Goal: Book appointment/travel/reservation

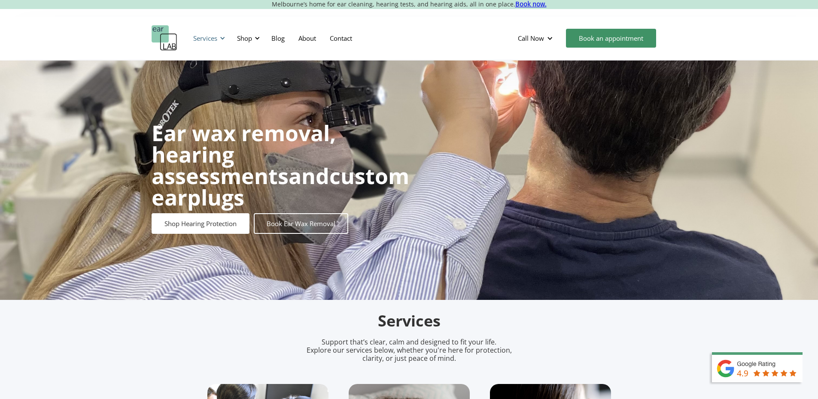
click at [222, 40] on div at bounding box center [222, 38] width 6 height 6
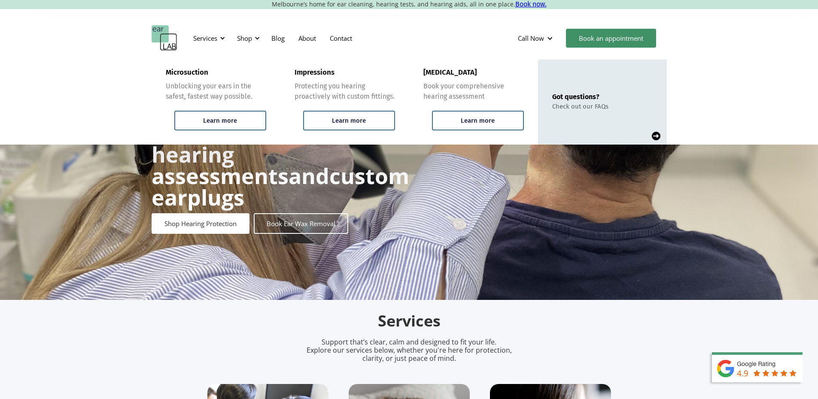
drag, startPoint x: 461, startPoint y: 165, endPoint x: 398, endPoint y: 166, distance: 62.7
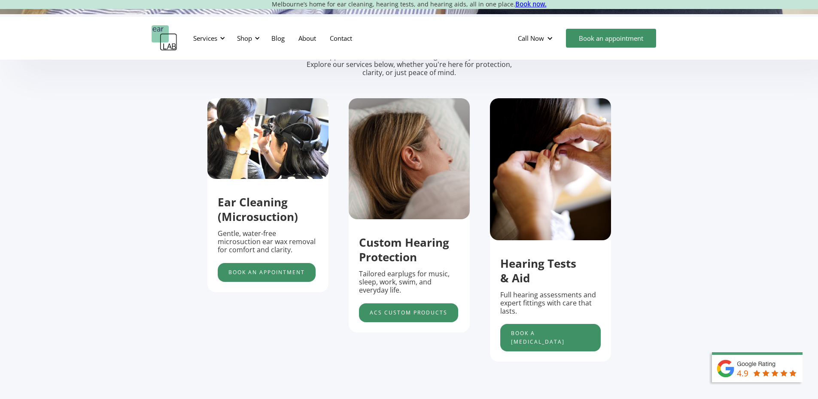
scroll to position [301, 0]
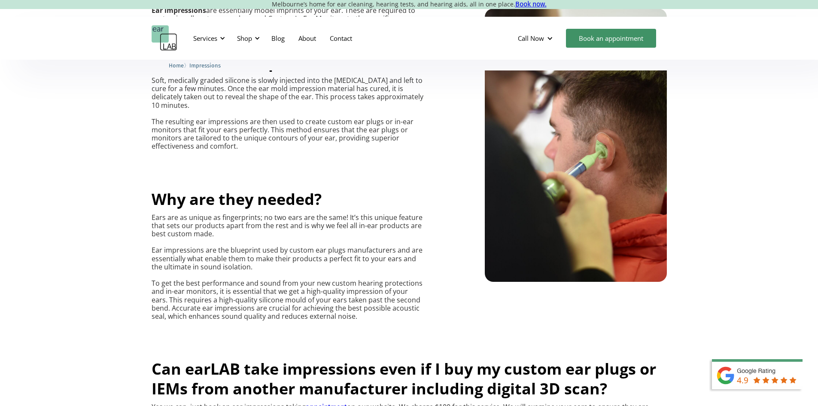
scroll to position [515, 0]
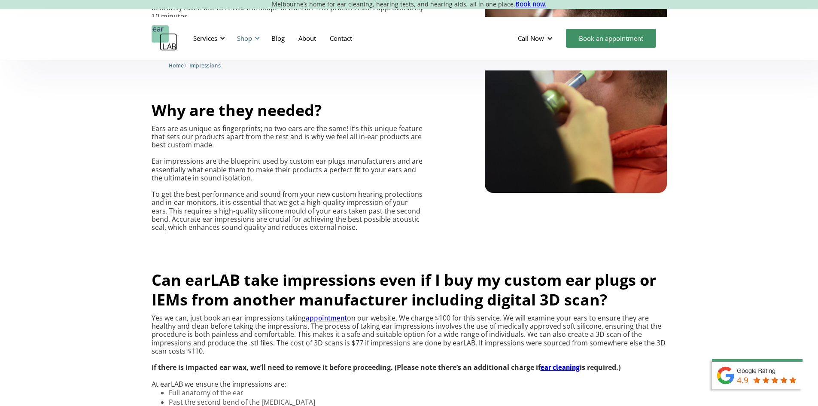
click at [247, 39] on div "Shop" at bounding box center [244, 38] width 15 height 9
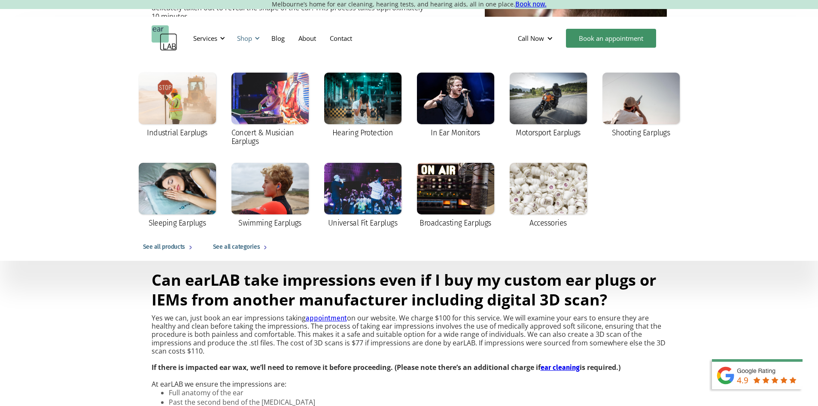
click at [247, 40] on div "Shop" at bounding box center [244, 38] width 15 height 9
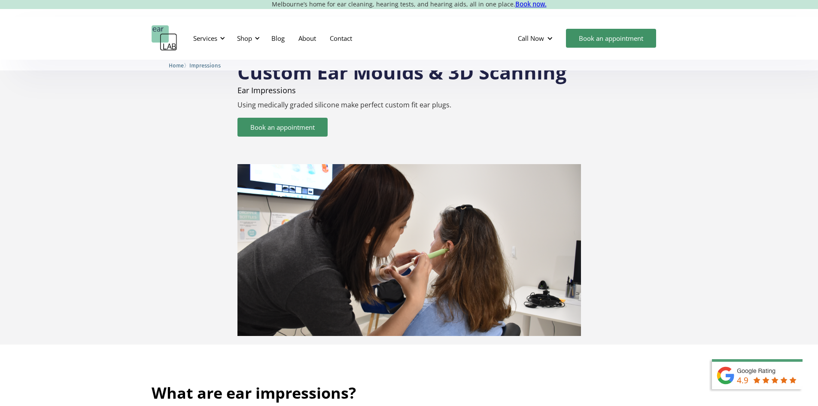
scroll to position [0, 0]
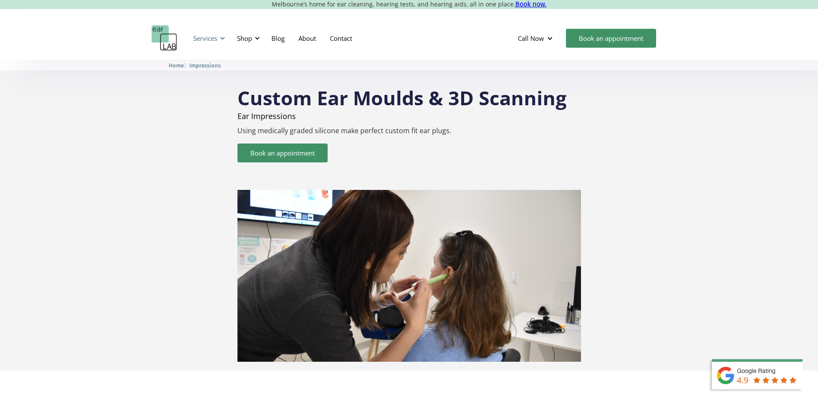
click at [206, 40] on div "Services" at bounding box center [205, 38] width 24 height 9
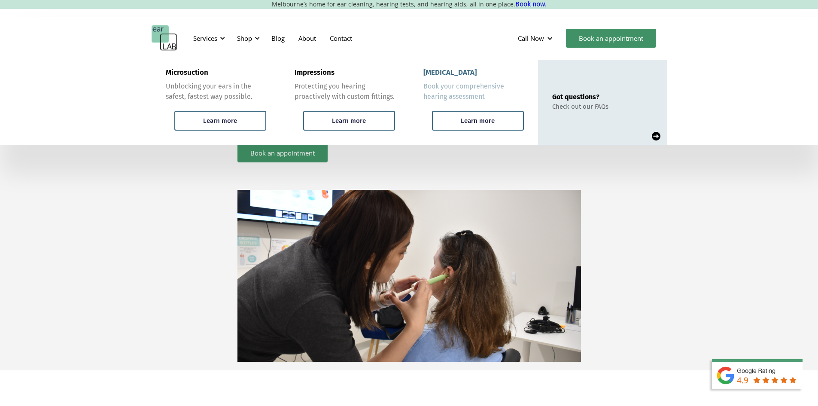
click at [460, 82] on div "Book your comprehensive hearing assessment" at bounding box center [473, 91] width 100 height 21
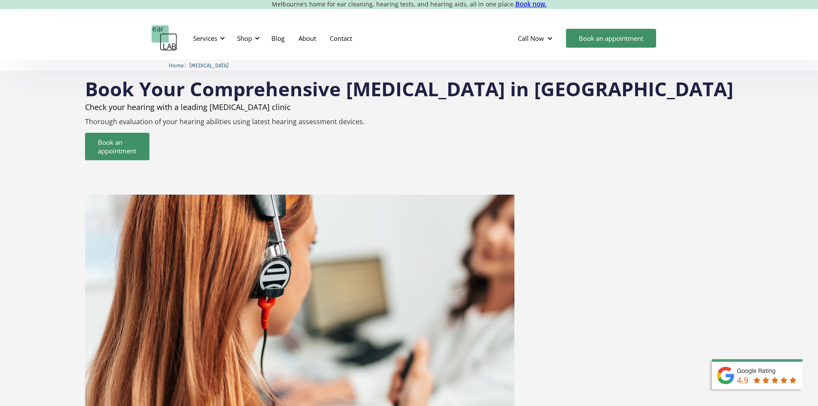
drag, startPoint x: 336, startPoint y: 174, endPoint x: 352, endPoint y: 161, distance: 20.5
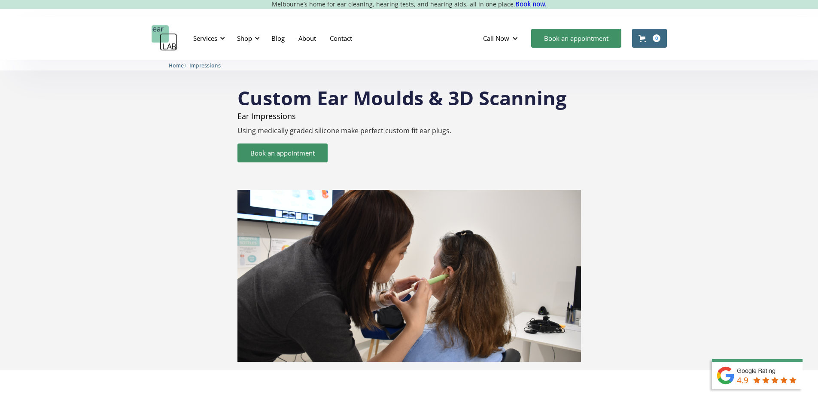
drag, startPoint x: 379, startPoint y: 182, endPoint x: 407, endPoint y: 164, distance: 32.9
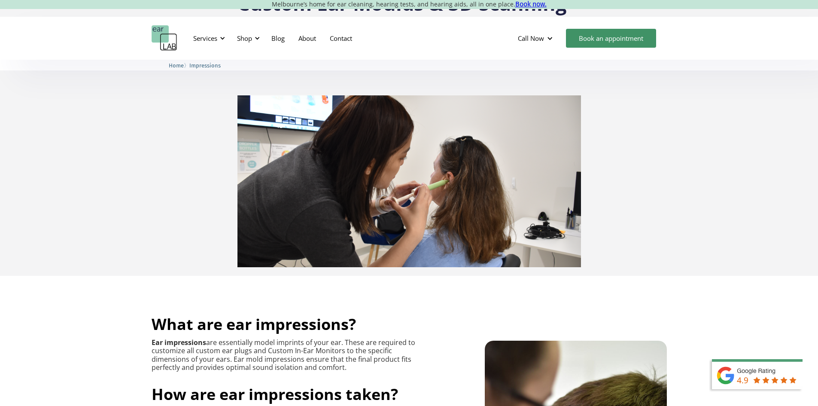
scroll to position [43, 0]
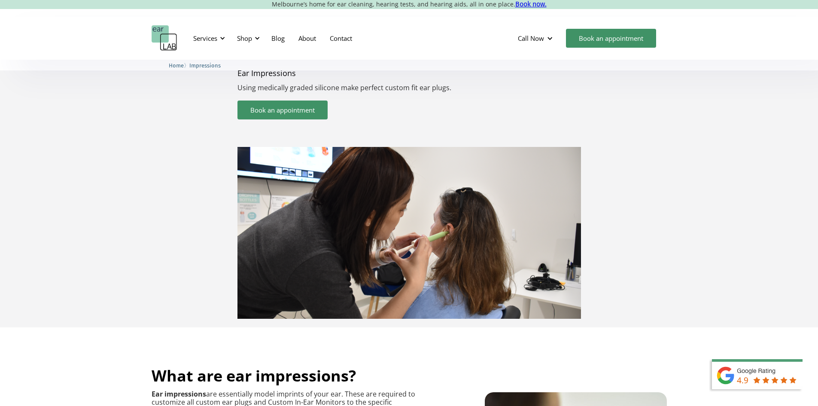
drag, startPoint x: 135, startPoint y: 243, endPoint x: 140, endPoint y: 229, distance: 14.4
click at [255, 102] on link "Book an appointment" at bounding box center [282, 109] width 90 height 19
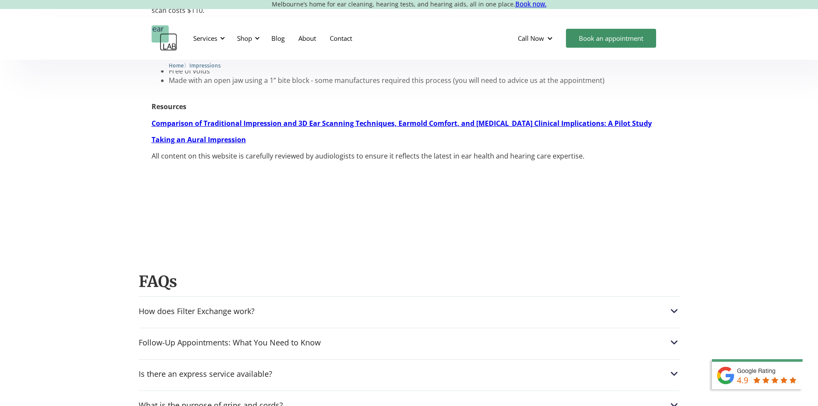
scroll to position [1031, 0]
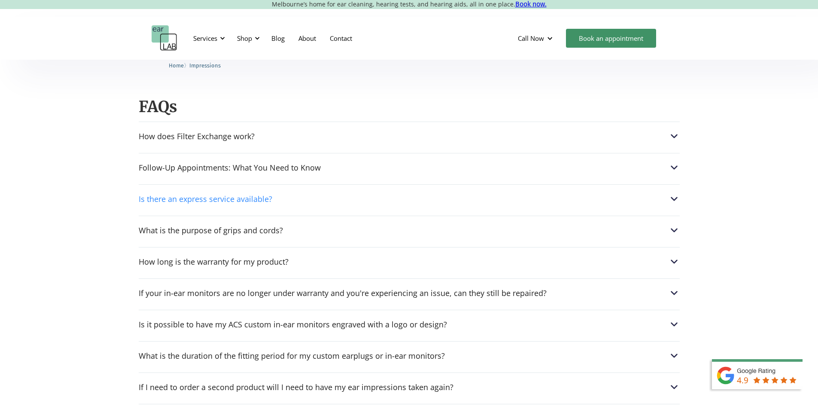
click at [272, 203] on div "Is there an express service available?" at bounding box center [206, 199] width 134 height 9
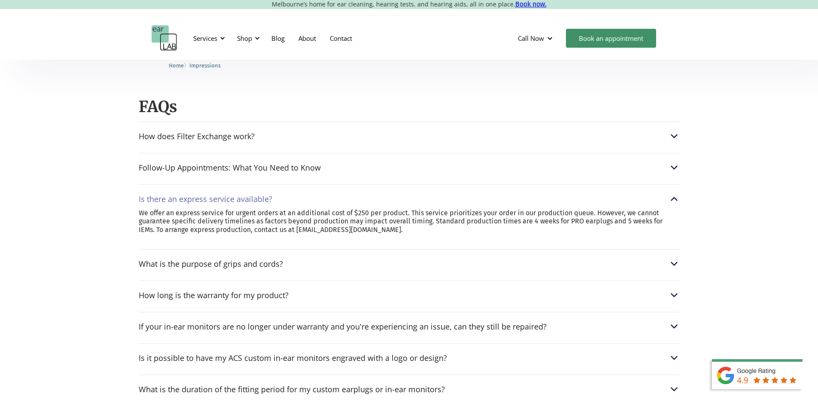
click at [282, 204] on div "Is there an express service available?" at bounding box center [409, 198] width 541 height 11
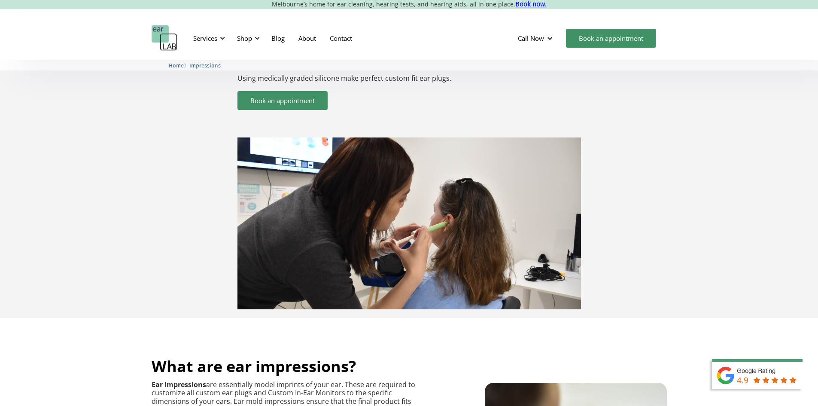
scroll to position [0, 0]
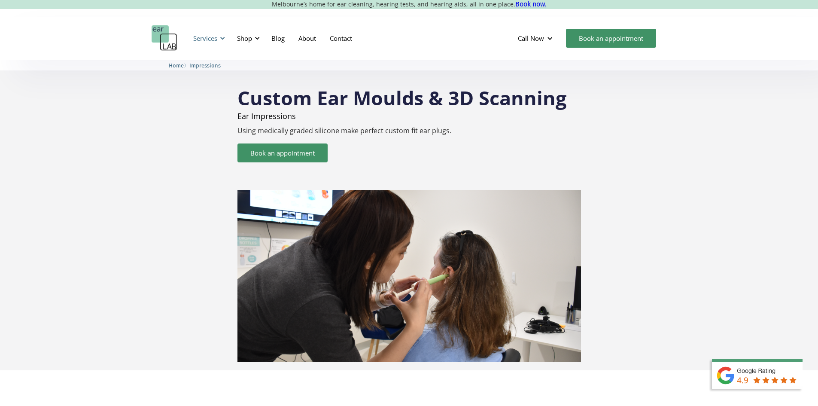
click at [209, 36] on div "Services" at bounding box center [205, 38] width 24 height 9
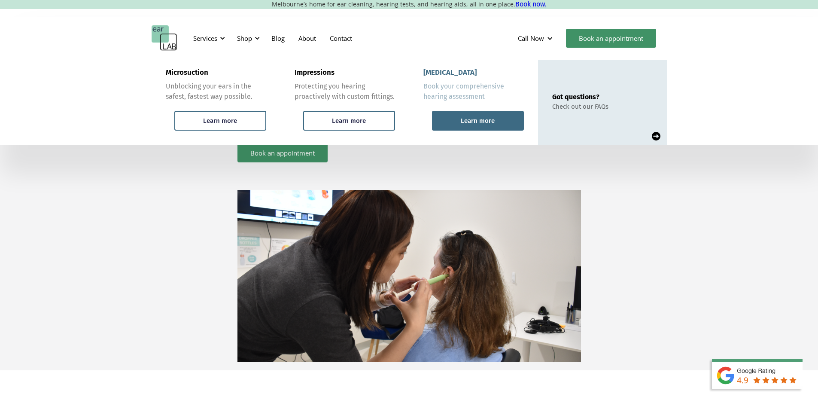
click at [475, 121] on div "Learn more" at bounding box center [478, 121] width 34 height 8
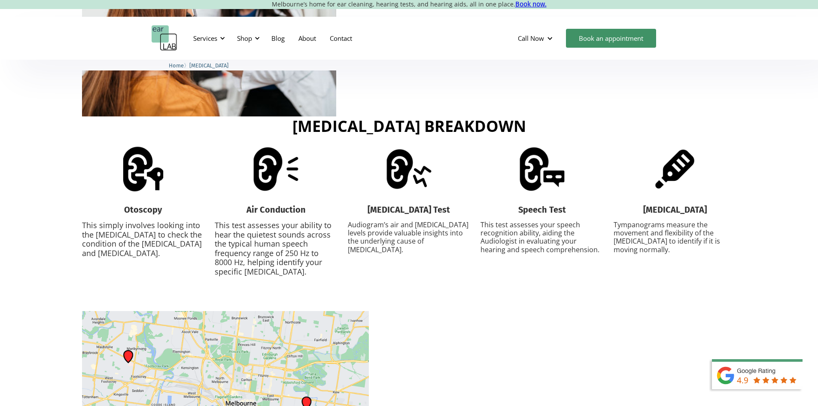
scroll to position [1073, 0]
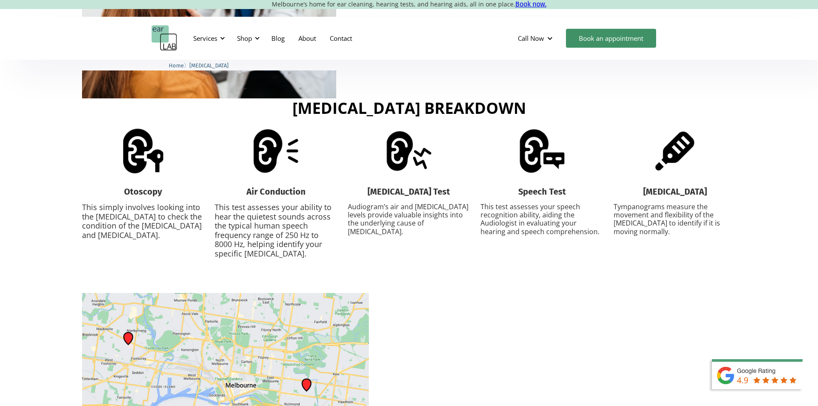
drag, startPoint x: 427, startPoint y: 236, endPoint x: 566, endPoint y: 237, distance: 139.1
